Goal: Information Seeking & Learning: Find specific fact

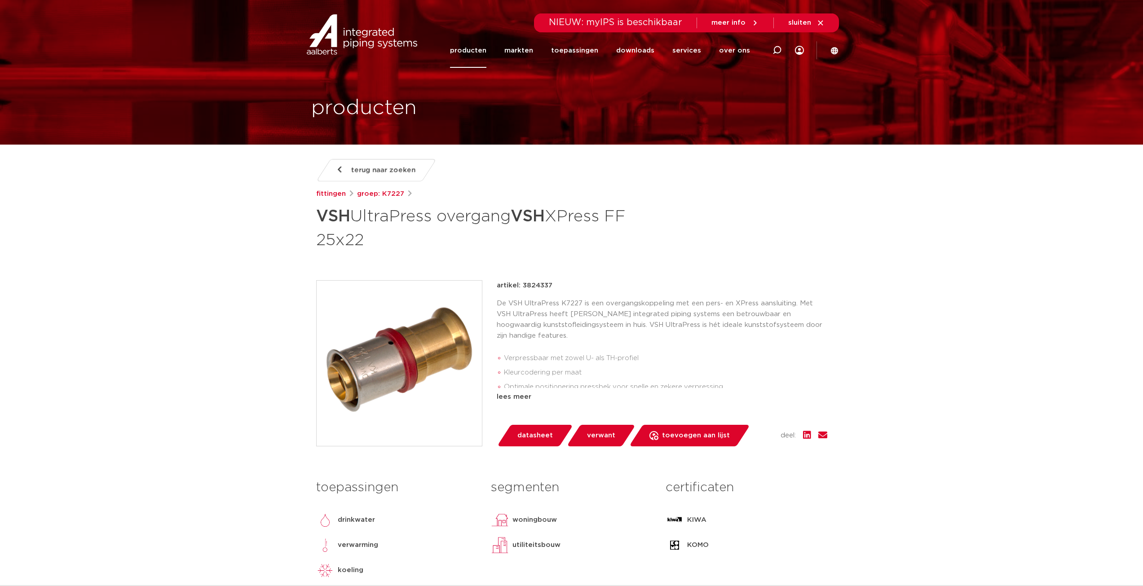
click at [475, 52] on link "producten" at bounding box center [468, 50] width 36 height 35
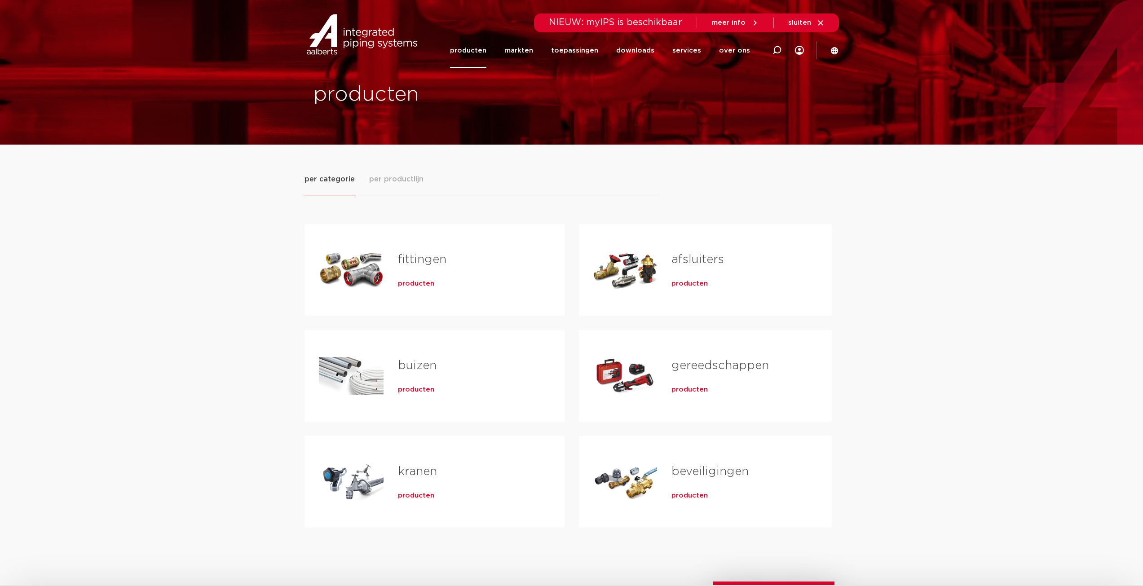
click at [688, 286] on span "producten" at bounding box center [690, 283] width 36 height 9
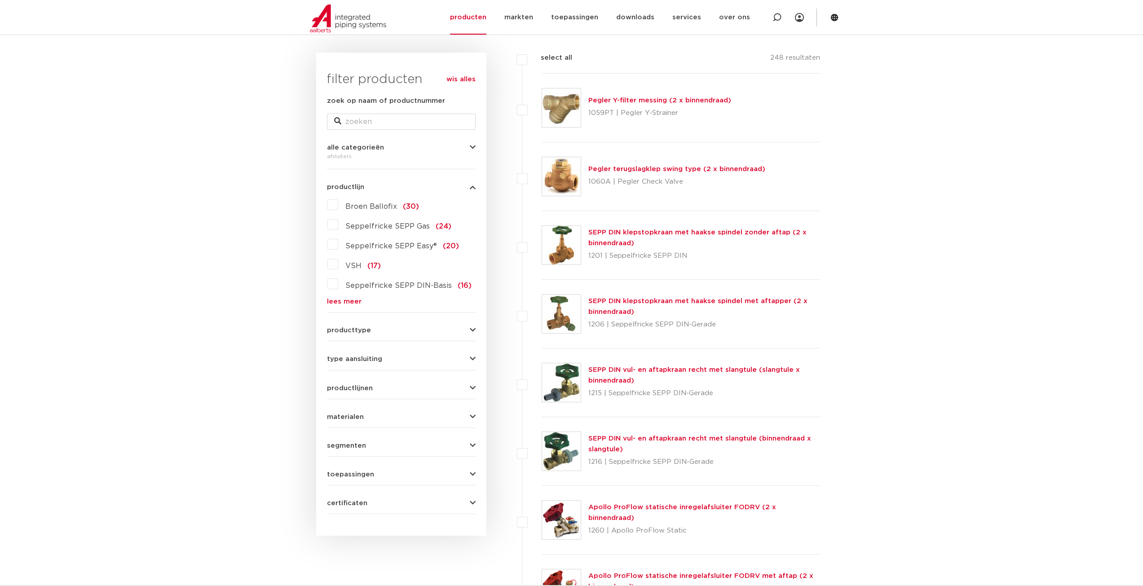
click at [358, 417] on span "materialen" at bounding box center [345, 417] width 37 height 7
click at [368, 456] on span "roestvaststaal" at bounding box center [370, 456] width 51 height 7
click at [0, 0] on input "roestvaststaal (20)" at bounding box center [0, 0] width 0 height 0
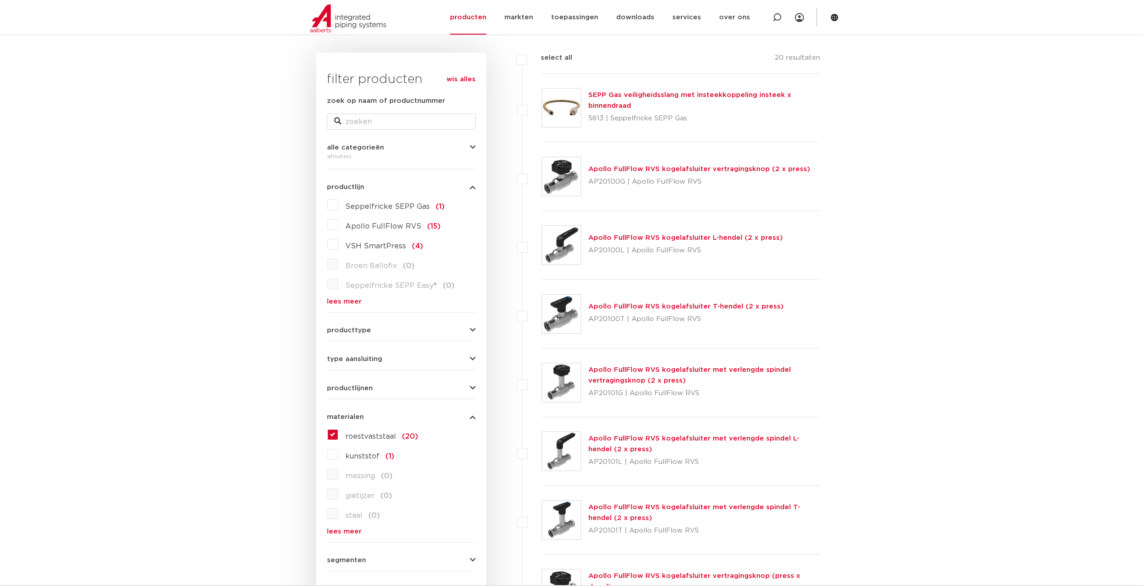
click at [385, 247] on span "VSH SmartPress" at bounding box center [375, 246] width 61 height 7
click at [0, 0] on input "VSH SmartPress (4)" at bounding box center [0, 0] width 0 height 0
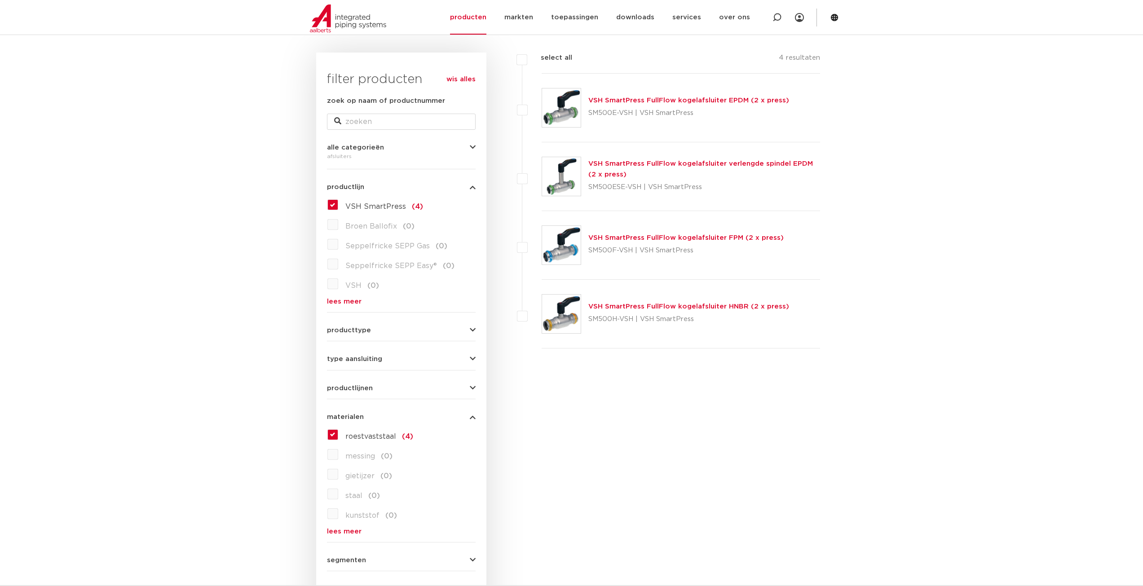
click at [367, 208] on span "VSH SmartPress" at bounding box center [375, 206] width 61 height 7
click at [0, 0] on input "VSH SmartPress (4)" at bounding box center [0, 0] width 0 height 0
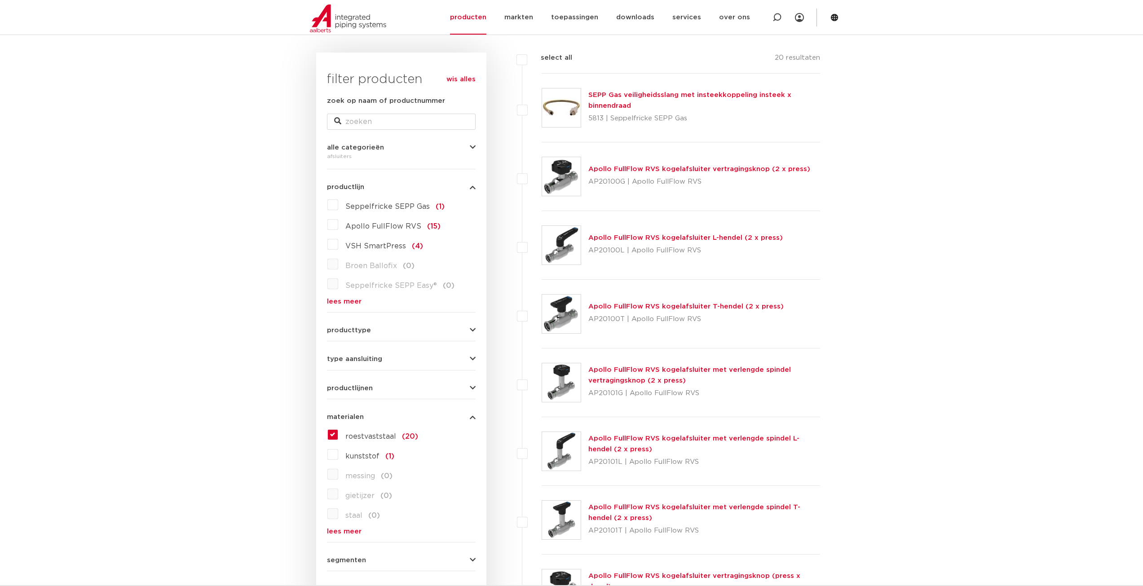
click at [366, 227] on span "Apollo FullFlow RVS" at bounding box center [383, 226] width 76 height 7
click at [0, 0] on input "Apollo FullFlow RVS (15)" at bounding box center [0, 0] width 0 height 0
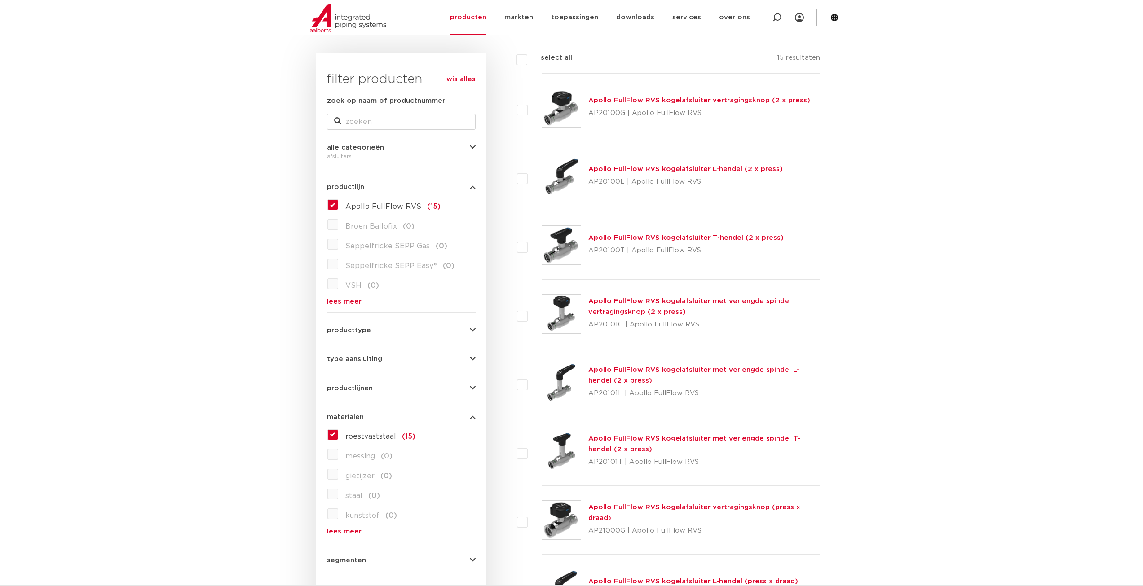
click at [630, 170] on link "Apollo FullFlow RVS kogelafsluiter L-hendel (2 x press)" at bounding box center [686, 169] width 195 height 7
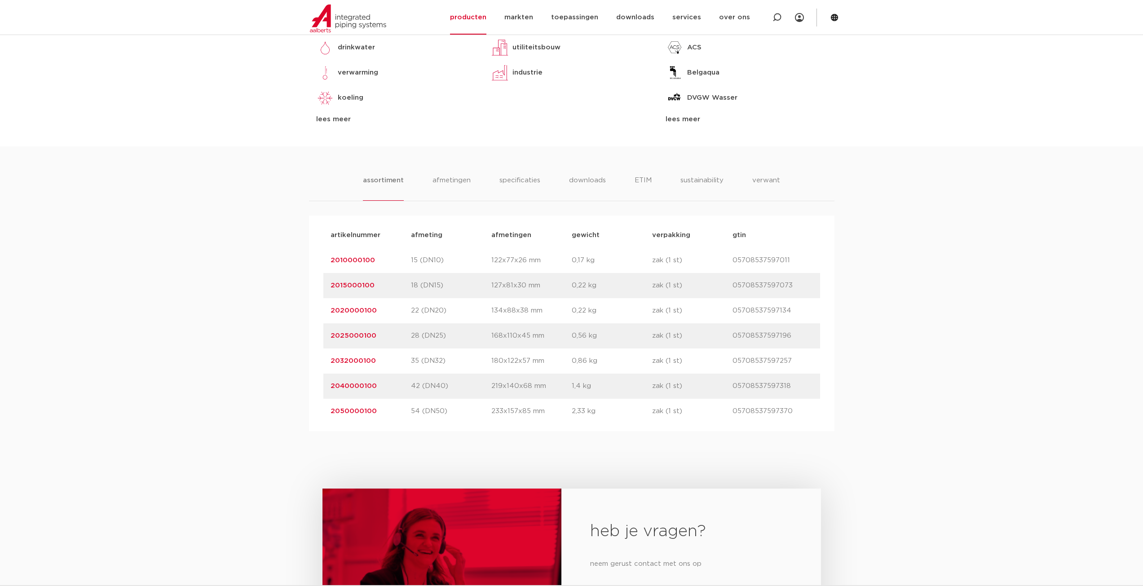
scroll to position [449, 0]
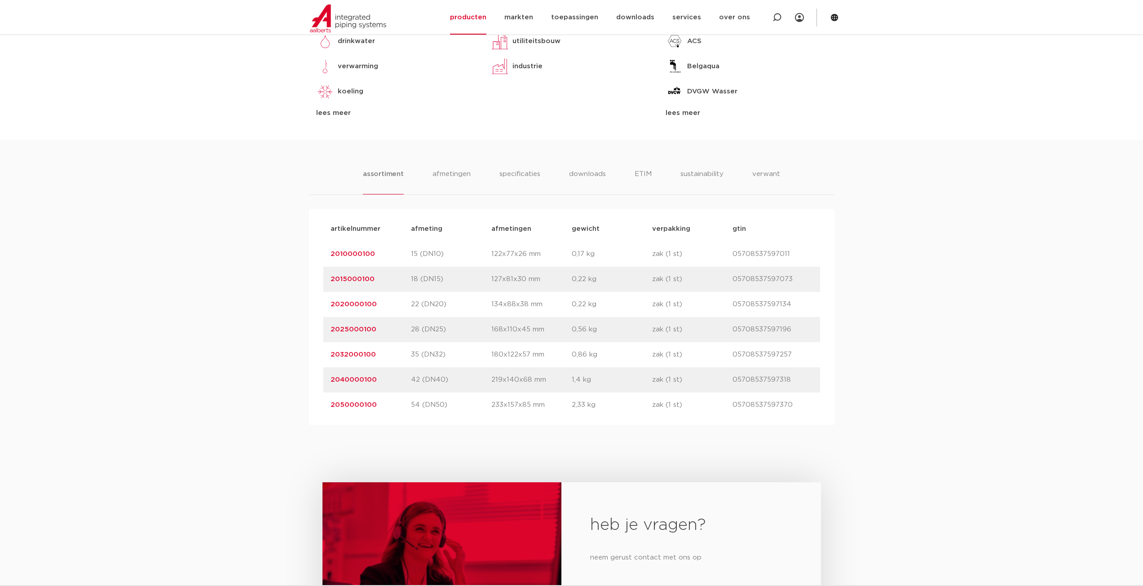
drag, startPoint x: 384, startPoint y: 306, endPoint x: 331, endPoint y: 307, distance: 53.0
click at [331, 307] on p "2020000100" at bounding box center [371, 304] width 80 height 11
copy link "2020000100"
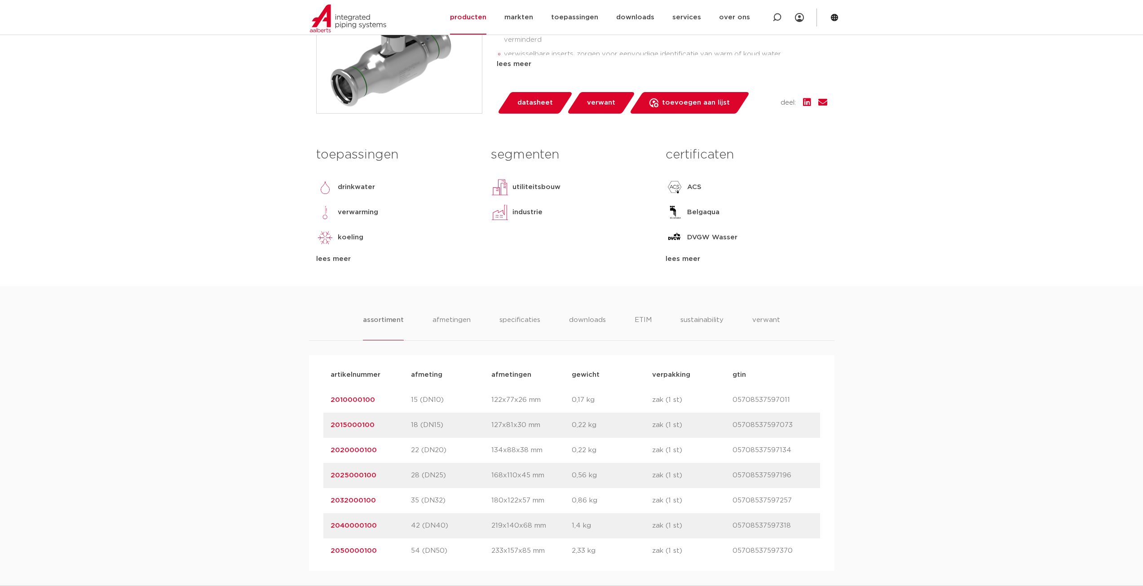
scroll to position [180, 0]
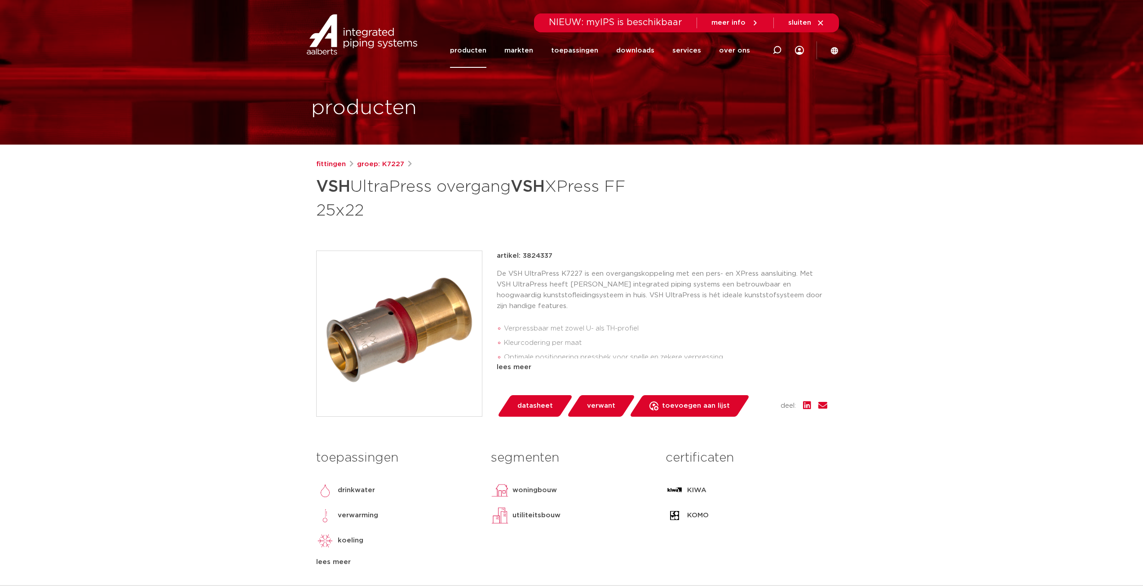
click at [481, 45] on link "producten" at bounding box center [468, 50] width 36 height 35
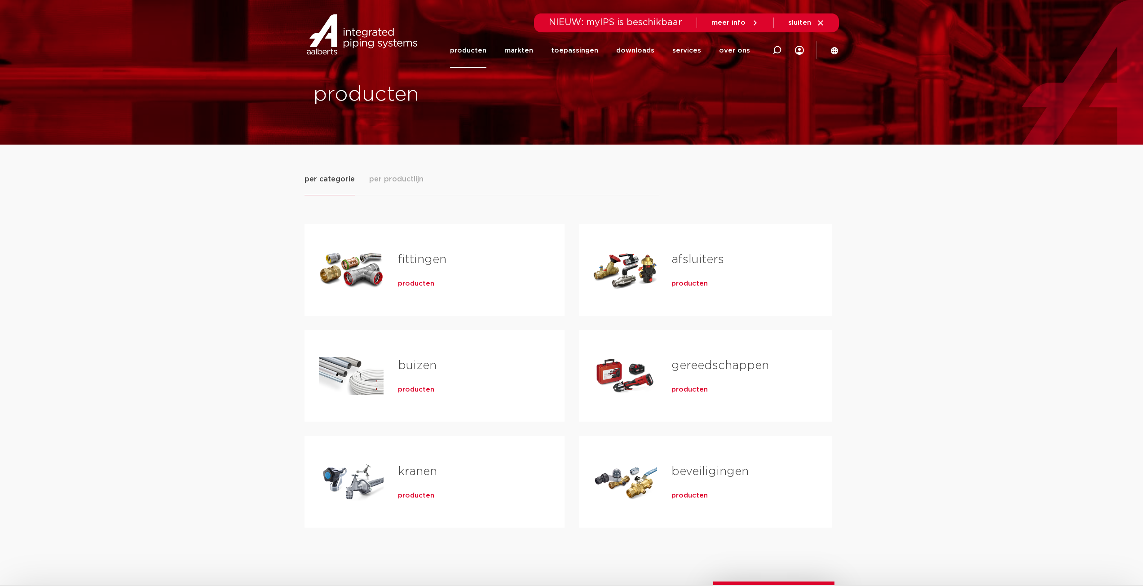
click at [698, 281] on span "producten" at bounding box center [690, 283] width 36 height 9
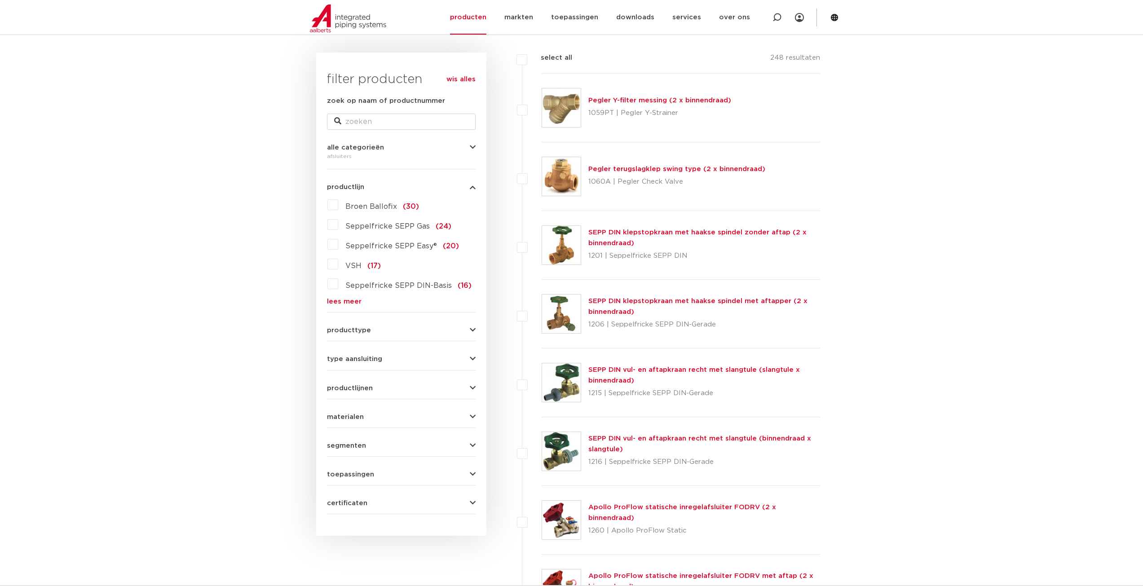
click at [357, 425] on form "zoek op naam of productnummer alle categorieën afsluiters fittingen afsluiters …" at bounding box center [401, 305] width 149 height 419
click at [356, 419] on span "materialen" at bounding box center [345, 417] width 37 height 7
click at [358, 458] on span "roestvaststaal" at bounding box center [370, 456] width 51 height 7
click at [0, 0] on input "roestvaststaal (20)" at bounding box center [0, 0] width 0 height 0
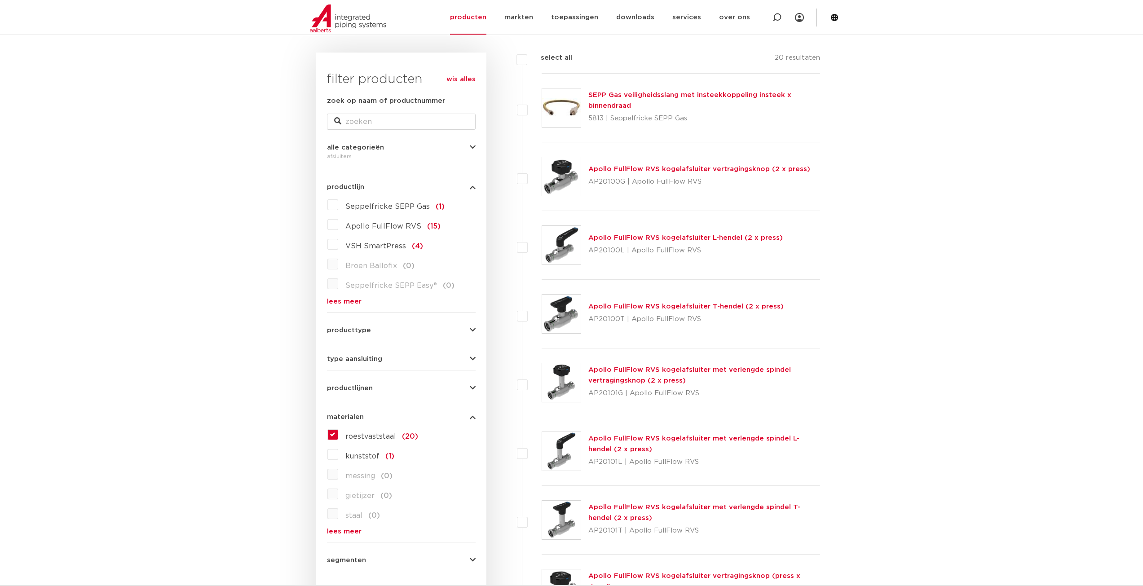
click at [372, 227] on span "Apollo FullFlow RVS" at bounding box center [383, 226] width 76 height 7
click at [0, 0] on input "Apollo FullFlow RVS (15)" at bounding box center [0, 0] width 0 height 0
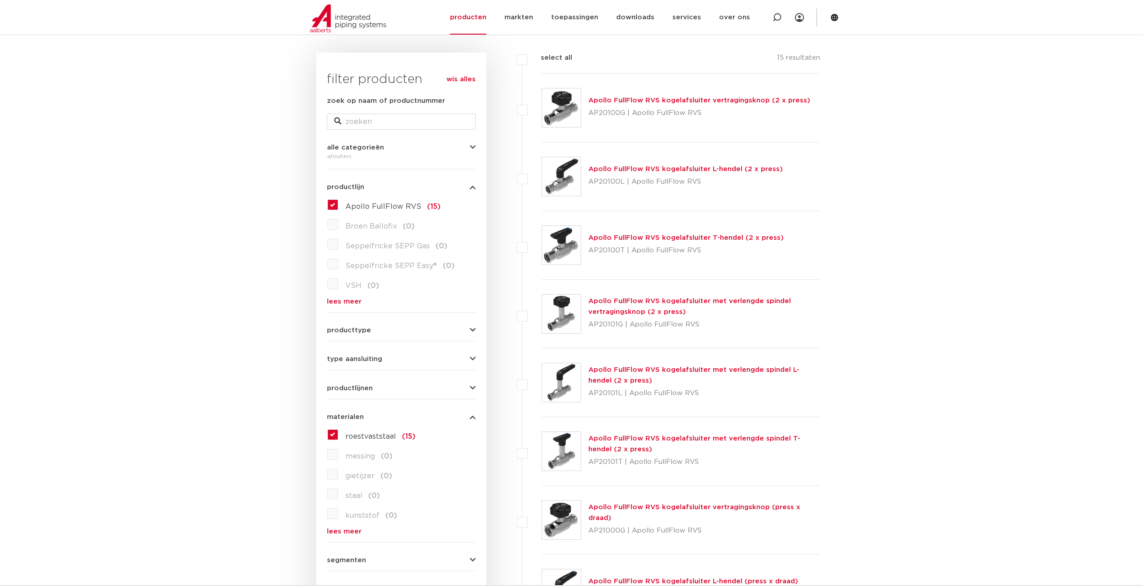
click at [630, 170] on link "Apollo FullFlow RVS kogelafsluiter L-hendel (2 x press)" at bounding box center [686, 169] width 195 height 7
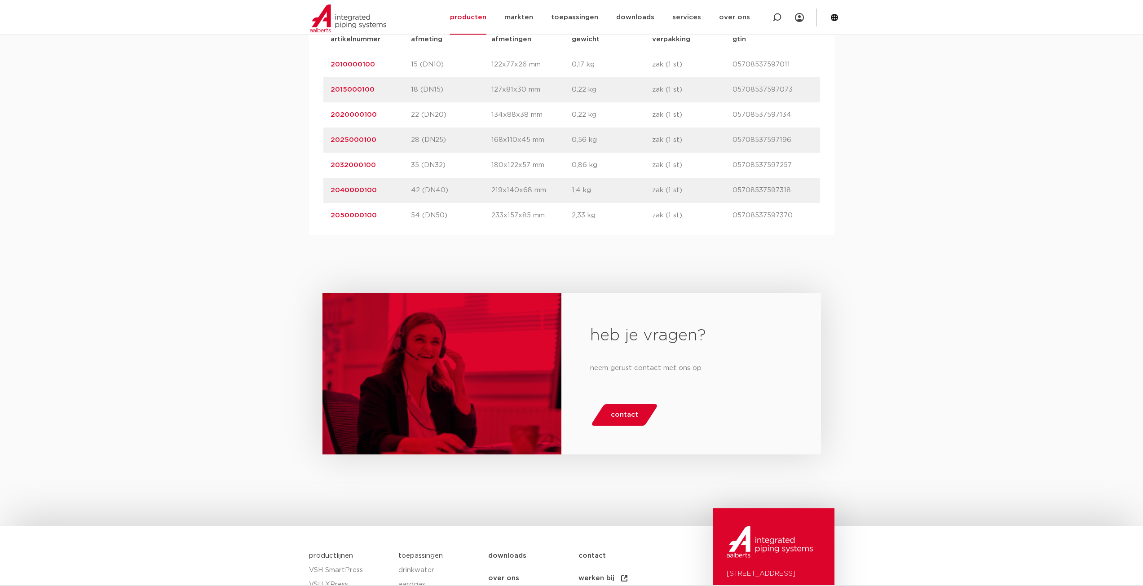
scroll to position [629, 0]
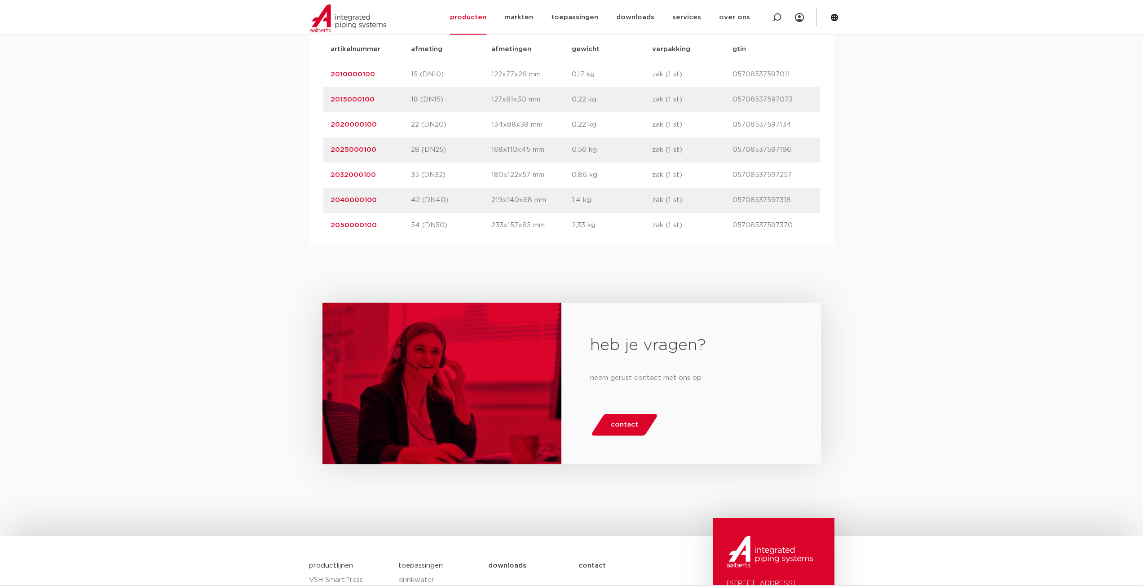
click at [354, 199] on link "2040000100" at bounding box center [354, 200] width 46 height 7
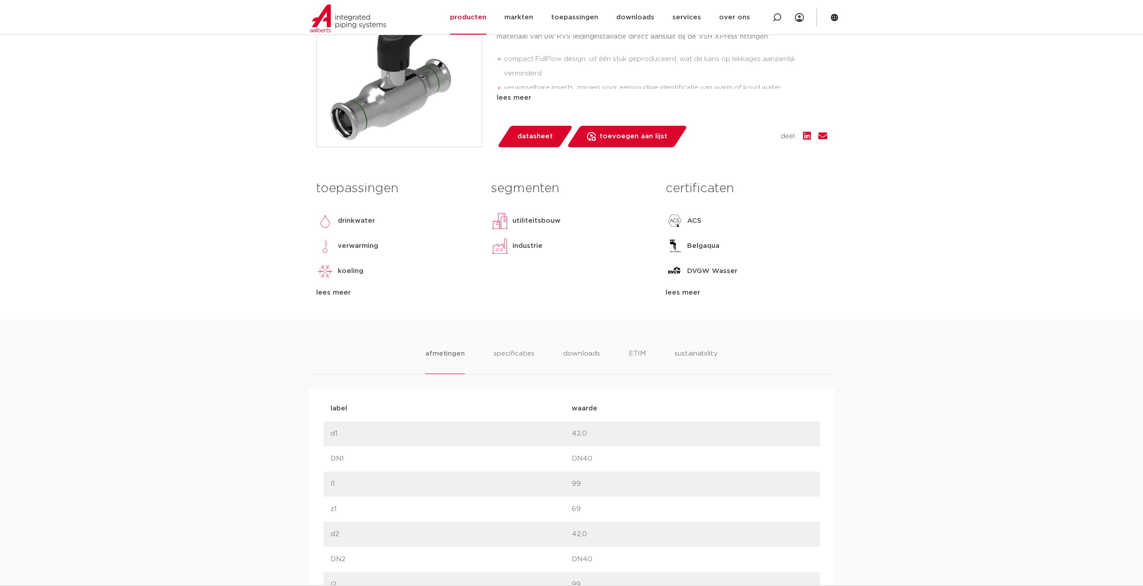
scroll to position [494, 0]
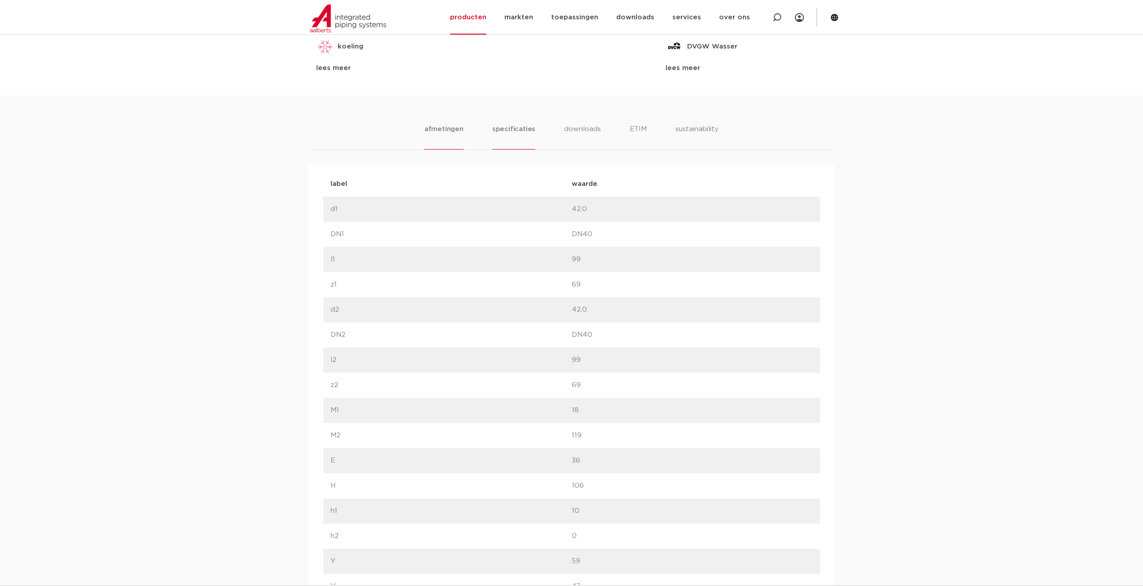
click at [512, 128] on li "specificaties" at bounding box center [513, 137] width 43 height 26
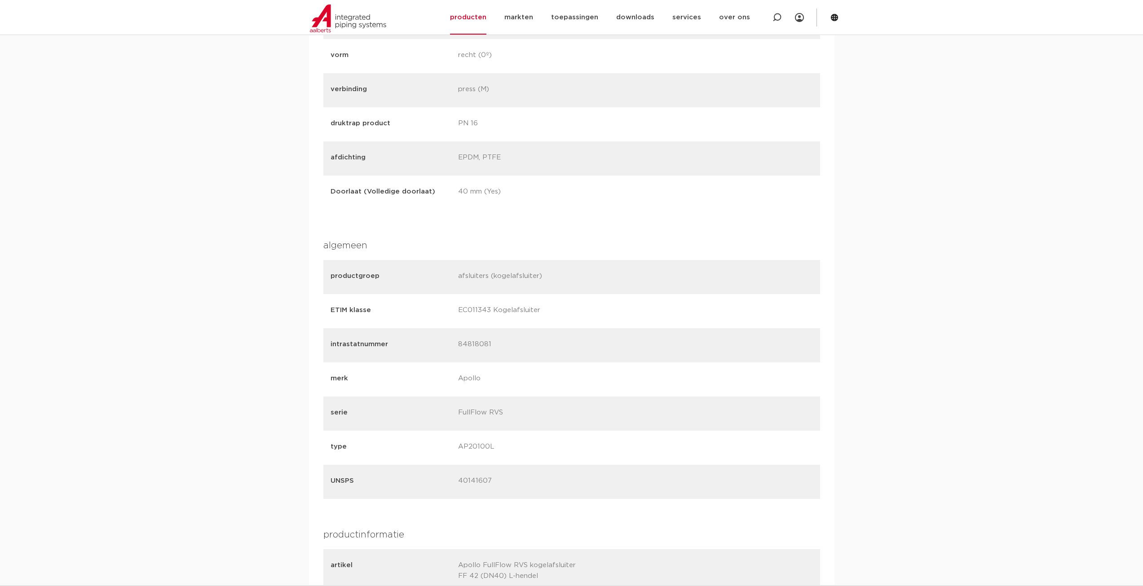
scroll to position [764, 0]
click at [473, 350] on p "84818081" at bounding box center [518, 345] width 121 height 13
copy p "84818081"
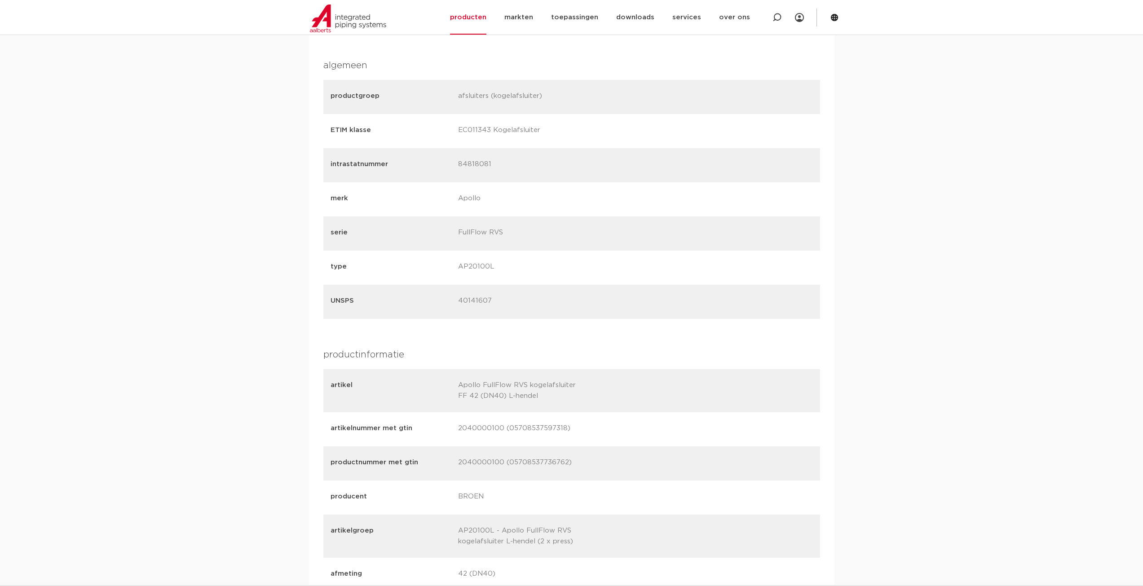
click at [473, 301] on p "40141607" at bounding box center [518, 302] width 121 height 13
copy p "40141607"
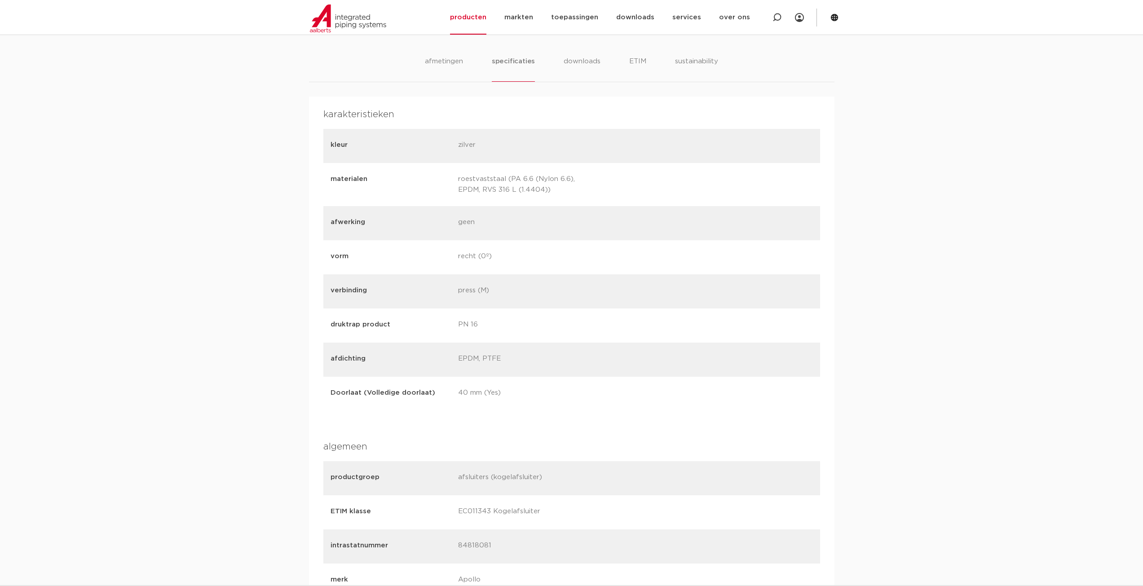
scroll to position [440, 0]
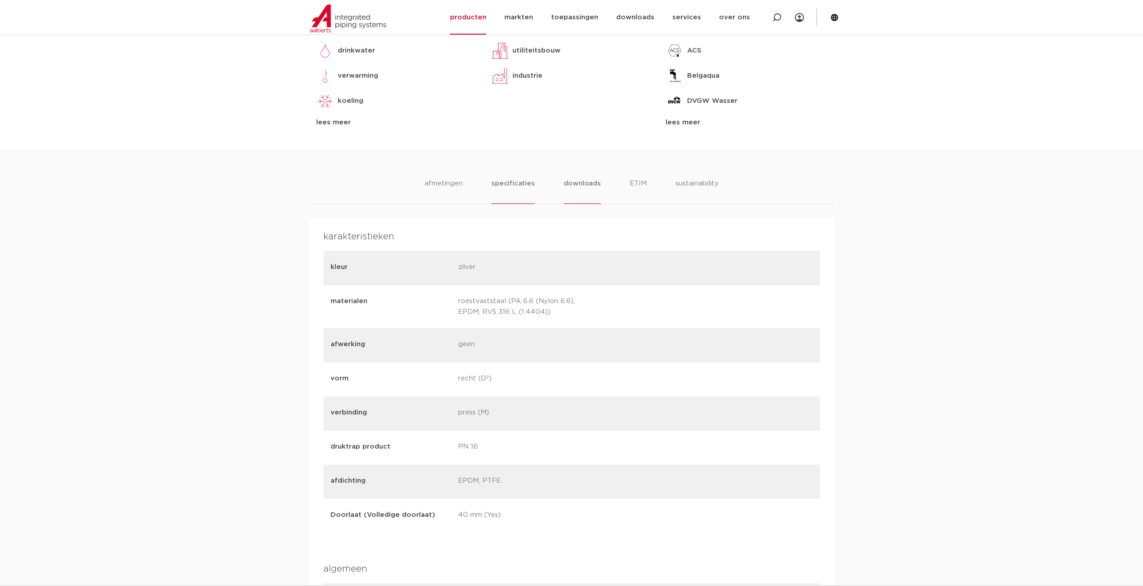
click at [585, 185] on li "downloads" at bounding box center [582, 191] width 37 height 26
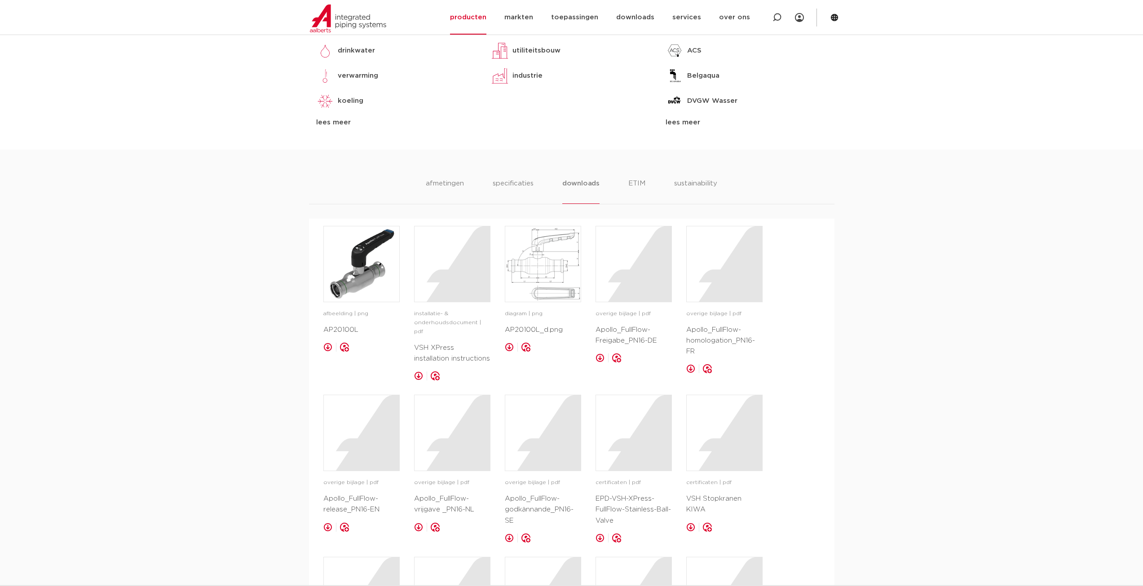
click at [642, 175] on div "afmetingen specificaties downloads ETIM sustainability afmetingen specificaties…" at bounding box center [571, 506] width 1143 height 713
click at [691, 185] on li "sustainability" at bounding box center [696, 191] width 44 height 26
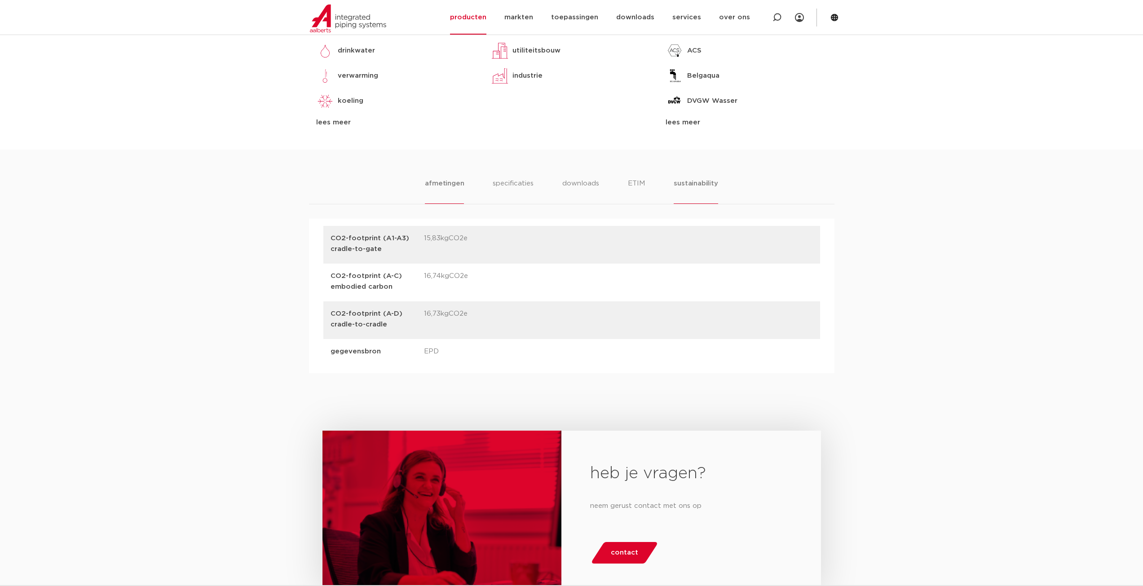
click at [443, 190] on li "afmetingen" at bounding box center [444, 191] width 39 height 26
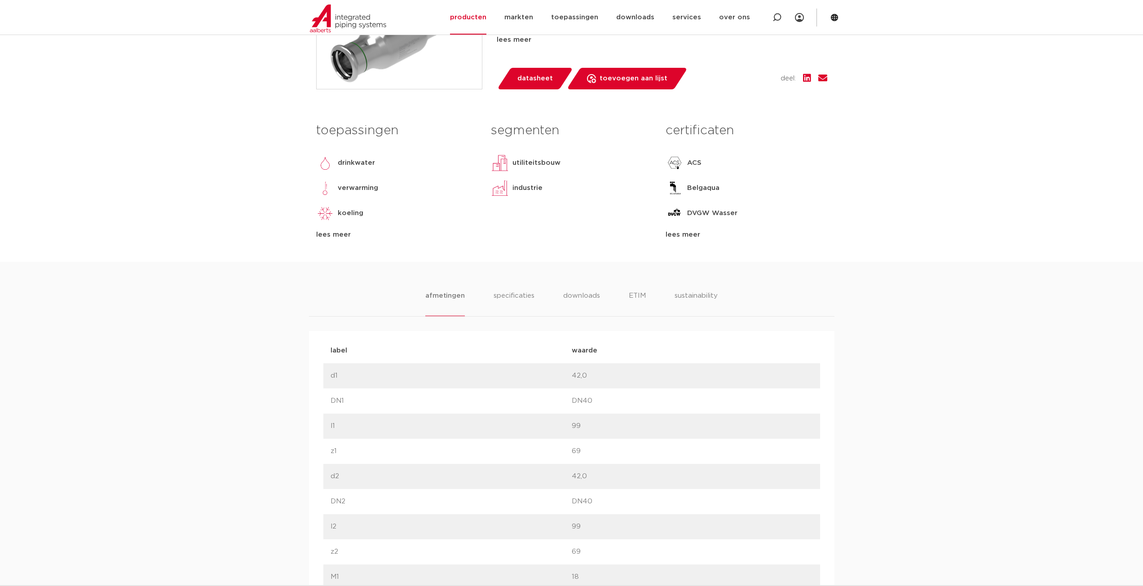
scroll to position [170, 0]
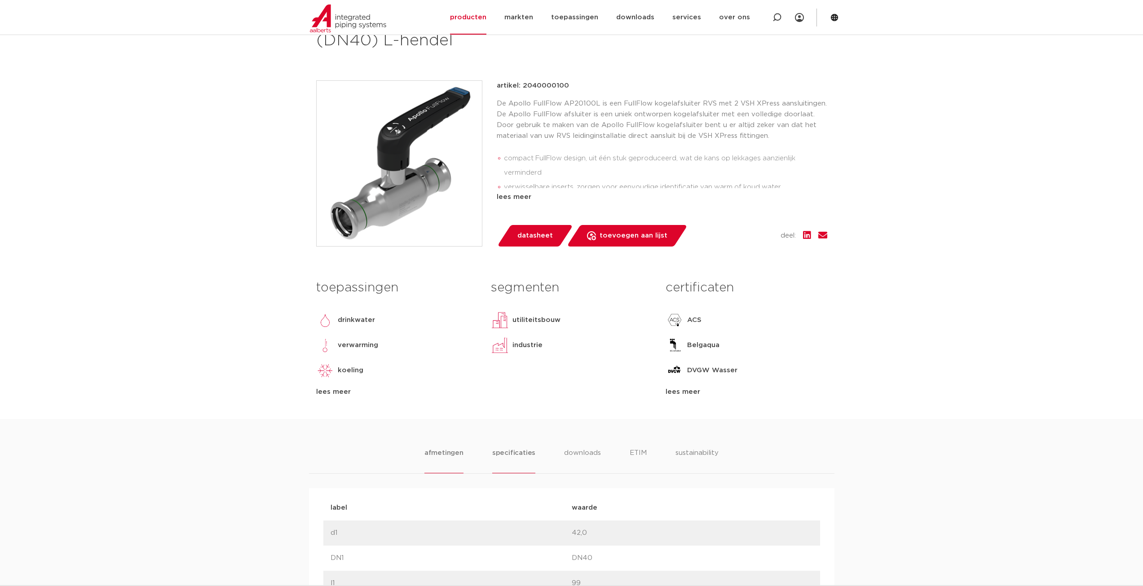
click at [515, 457] on li "specificaties" at bounding box center [513, 461] width 43 height 26
click at [532, 237] on span "datasheet" at bounding box center [535, 236] width 35 height 14
